Goal: Information Seeking & Learning: Learn about a topic

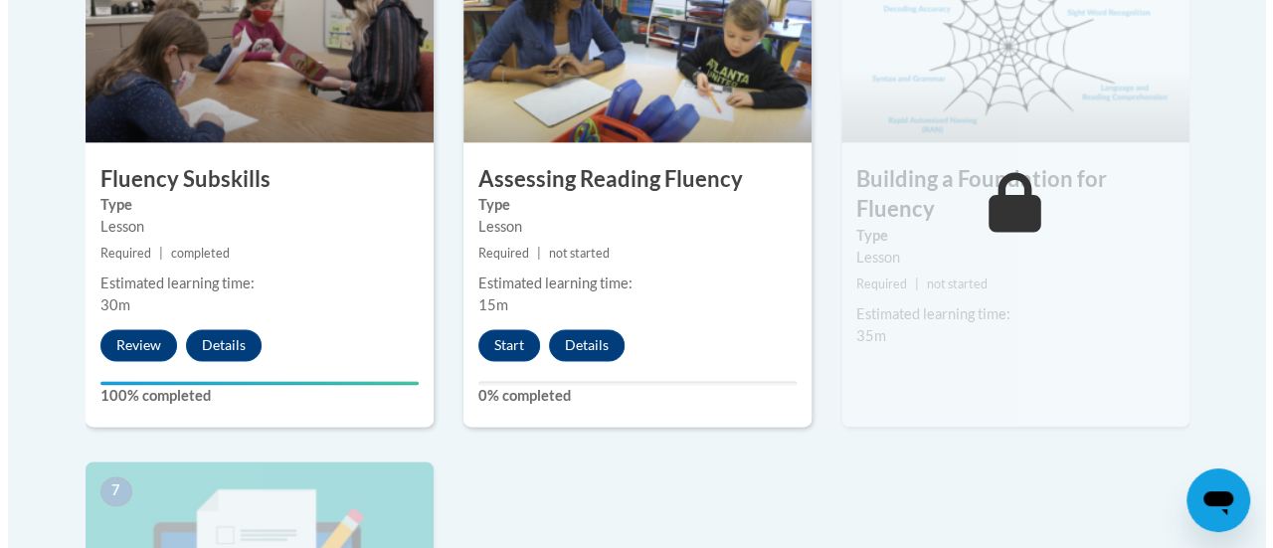
scroll to position [1311, 0]
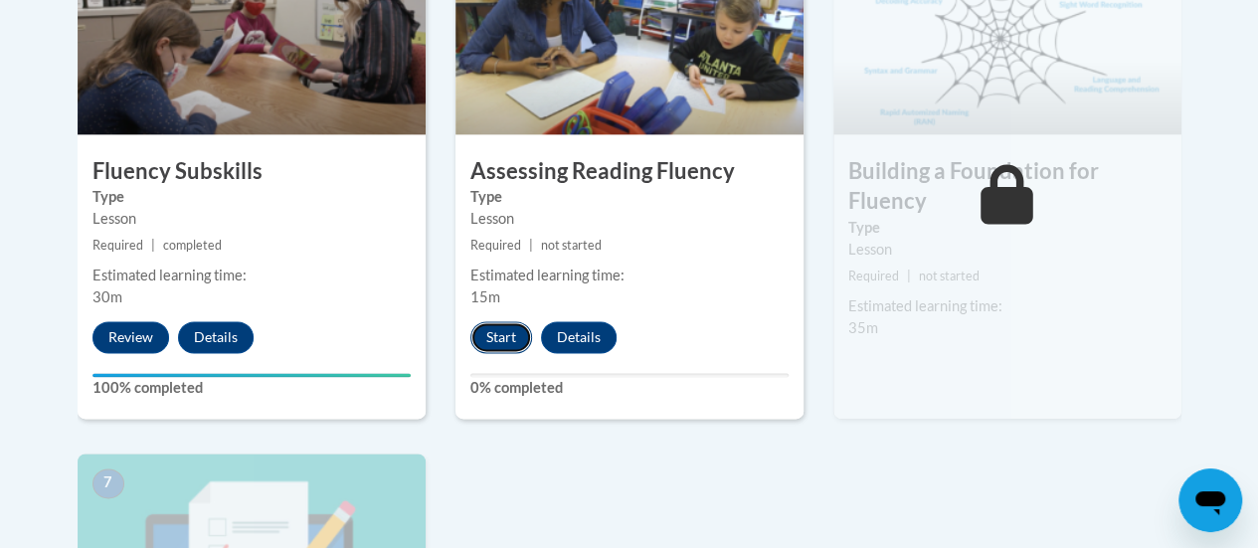
click at [502, 333] on button "Start" at bounding box center [501, 337] width 62 height 32
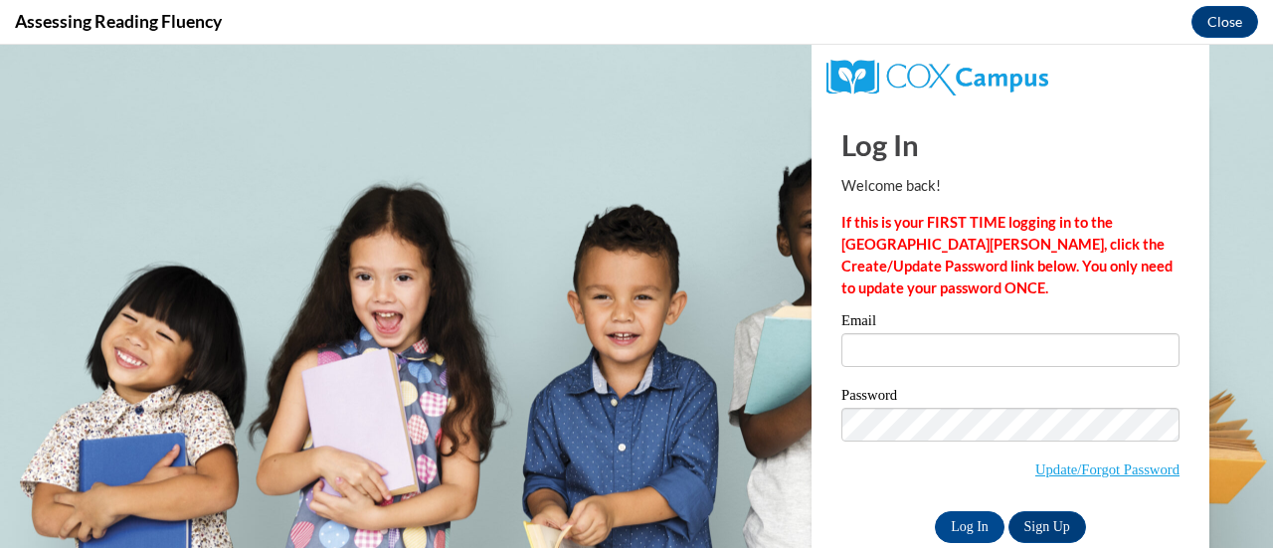
scroll to position [0, 0]
click at [843, 343] on input "Email" at bounding box center [1010, 350] width 338 height 34
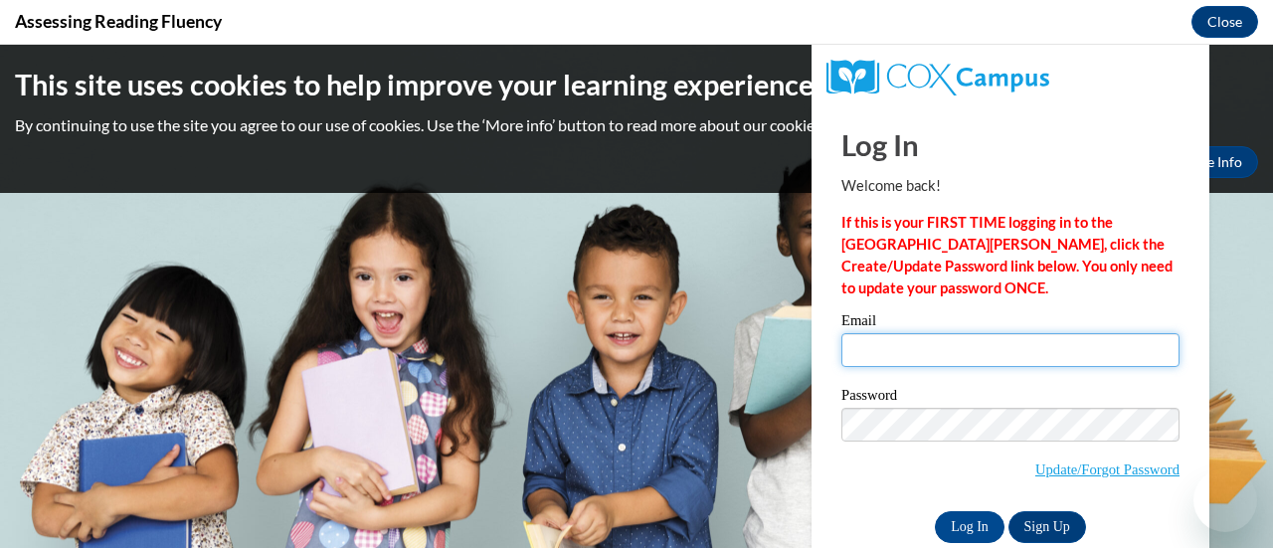
type input "[EMAIL_ADDRESS][DOMAIN_NAME]"
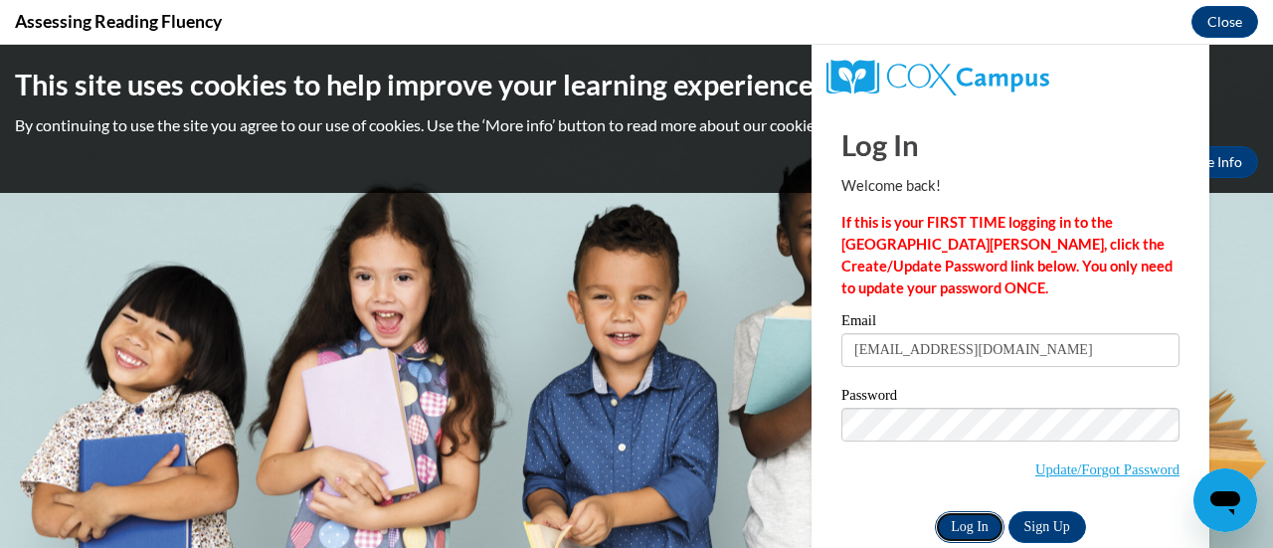
click at [935, 526] on input "Log In" at bounding box center [970, 527] width 70 height 32
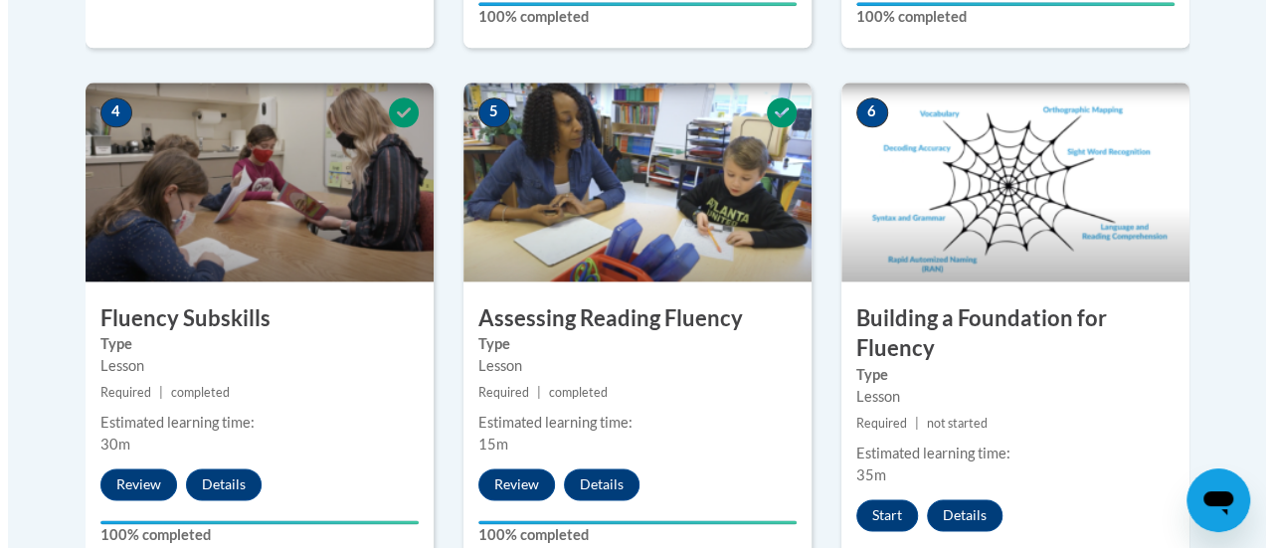
scroll to position [1167, 0]
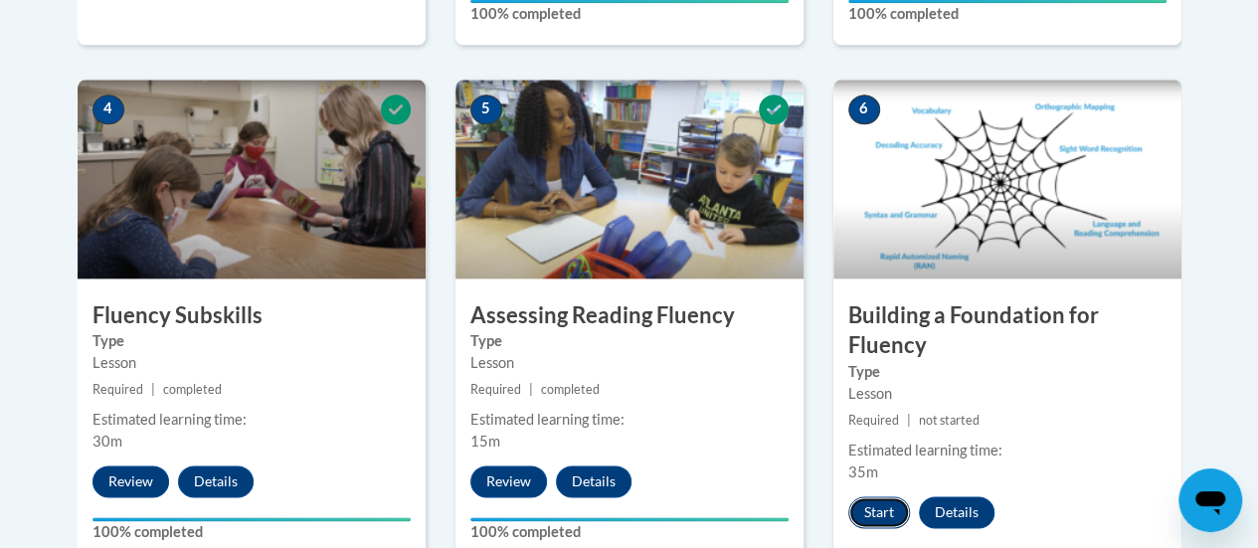
click at [881, 513] on button "Start" at bounding box center [879, 512] width 62 height 32
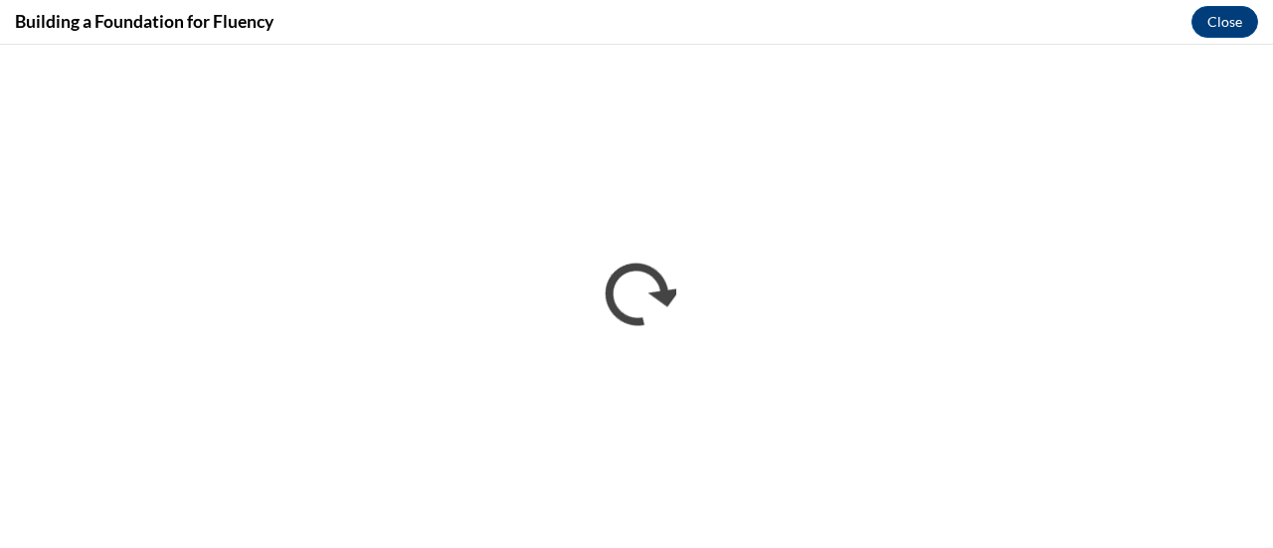
scroll to position [0, 0]
